Goal: Task Accomplishment & Management: Manage account settings

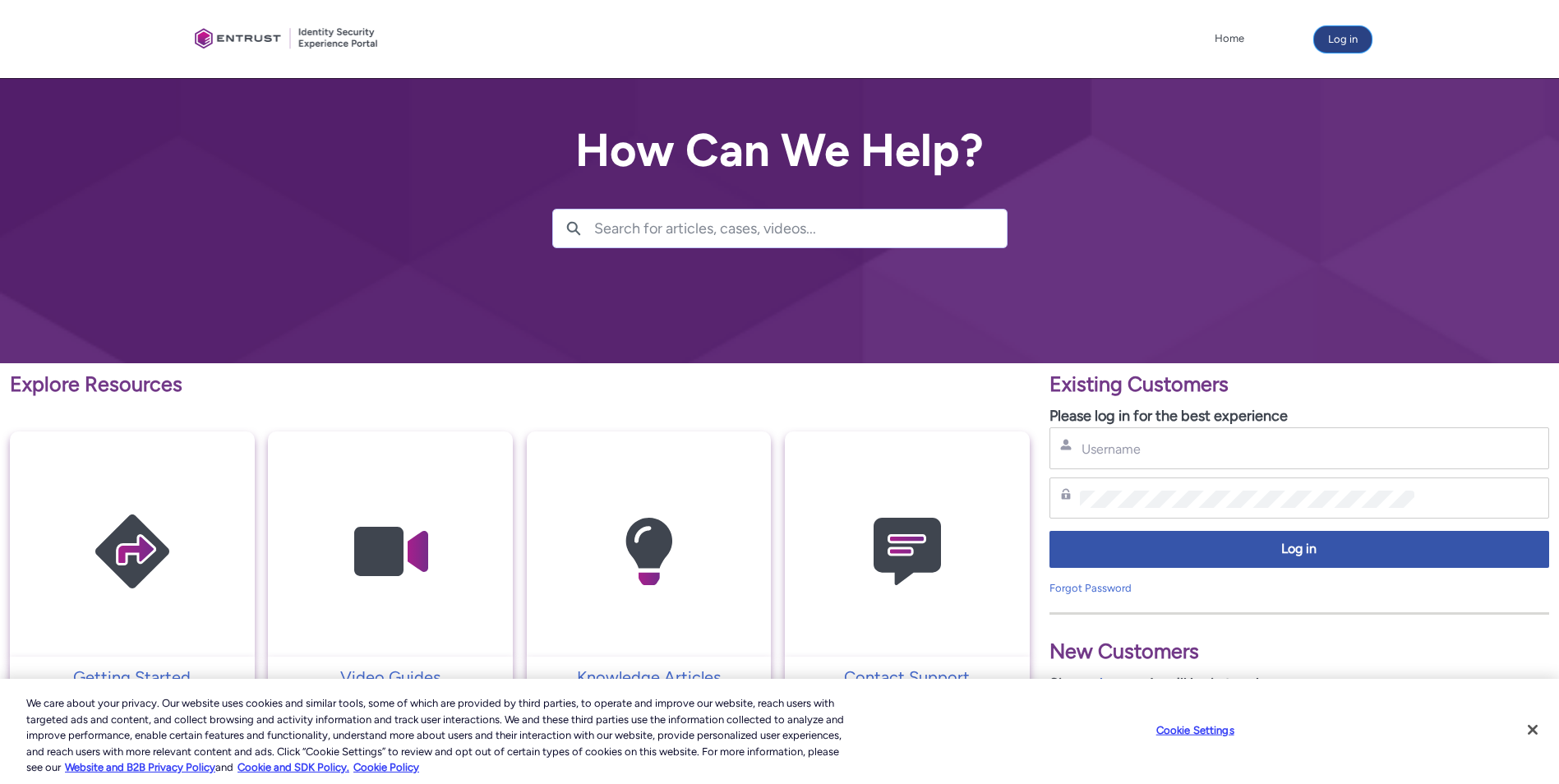
click at [1348, 36] on button "Log in" at bounding box center [1343, 38] width 57 height 26
click at [1224, 443] on input "Username" at bounding box center [1247, 449] width 336 height 17
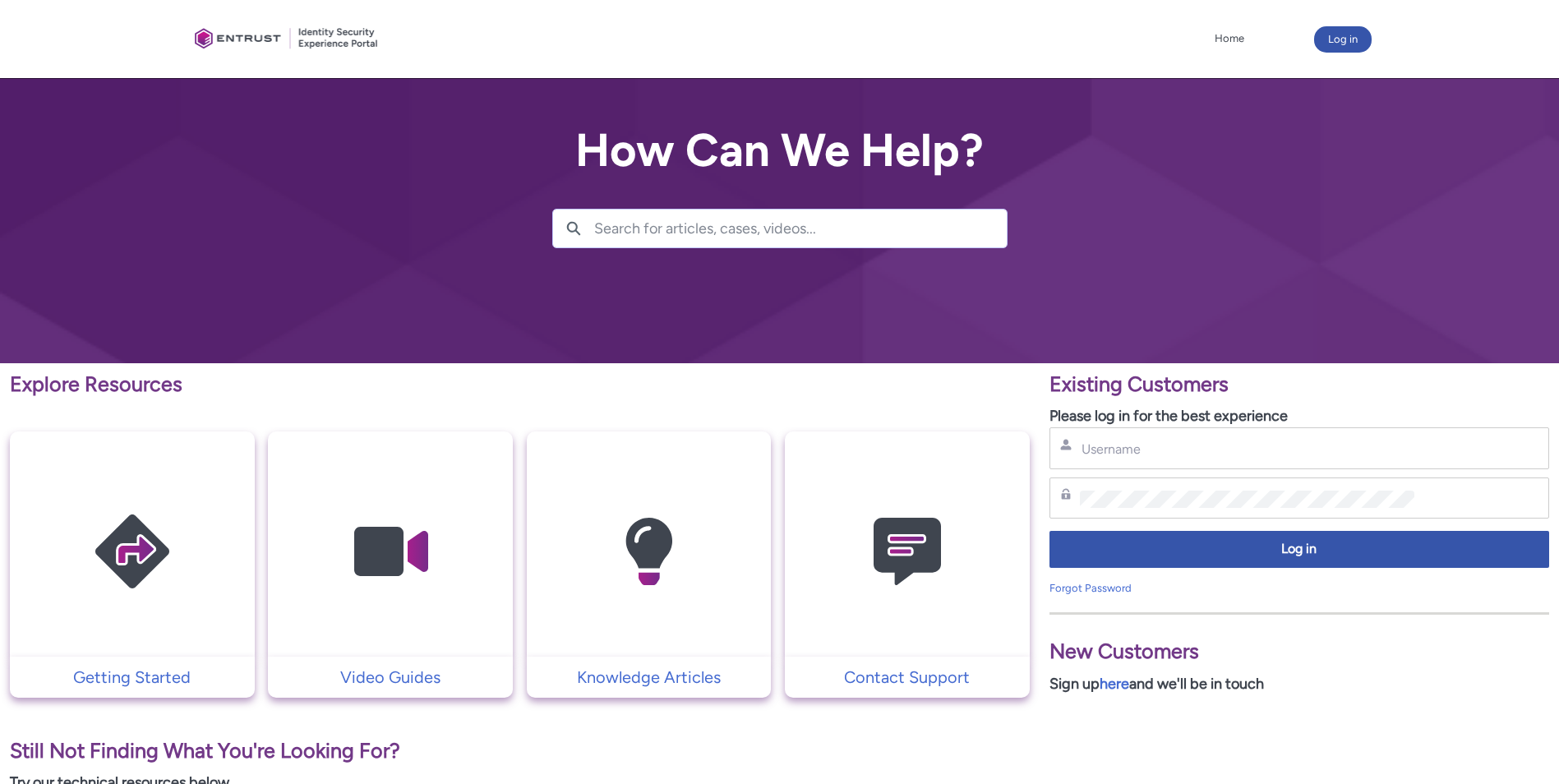
click at [1216, 459] on div "Username" at bounding box center [1299, 448] width 499 height 42
click at [1216, 441] on input "Username" at bounding box center [1247, 449] width 336 height 17
type input "vmancilla"
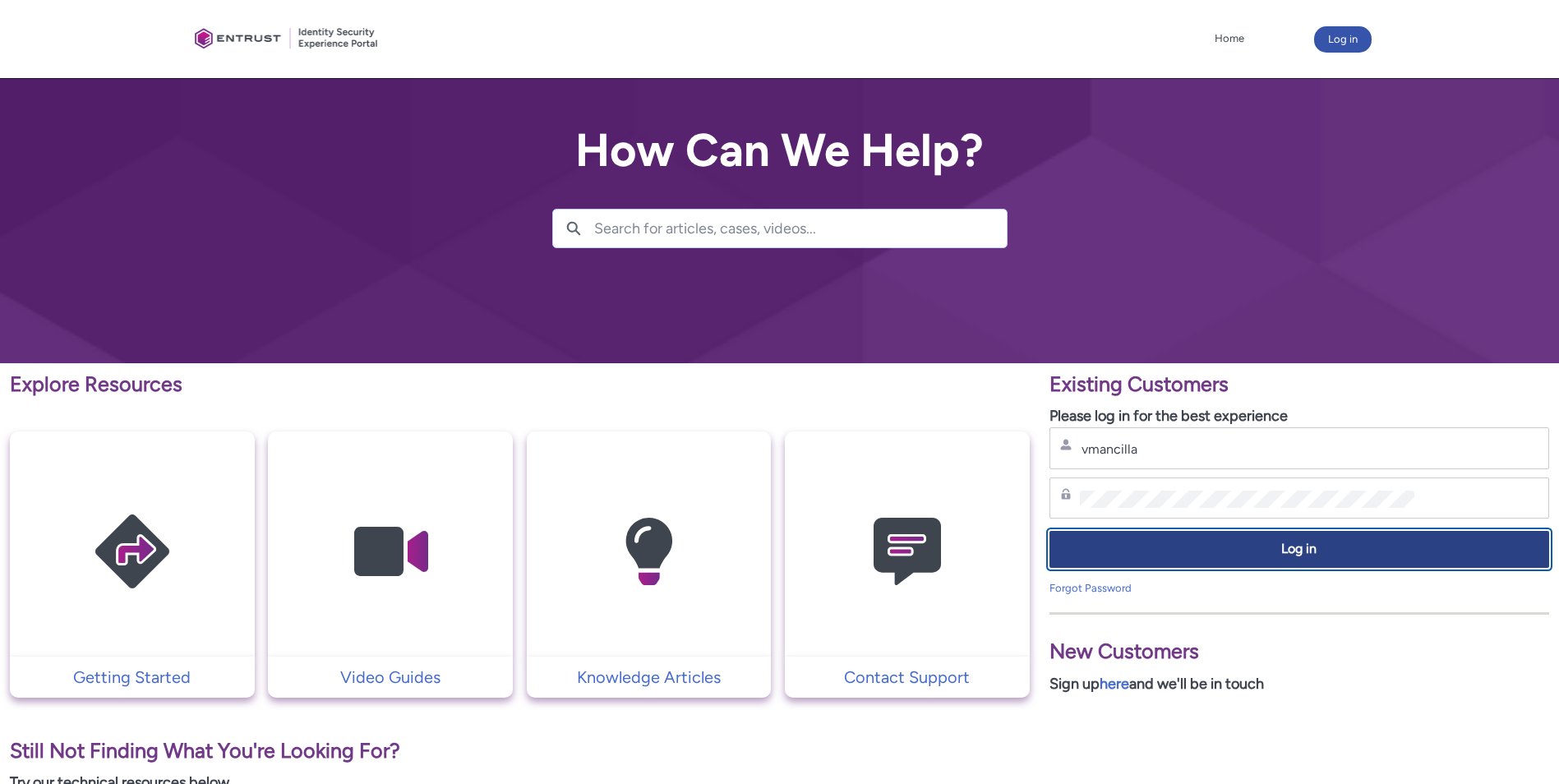
click at [1333, 552] on span "Log in" at bounding box center [1300, 550] width 478 height 19
